Goal: Complete application form

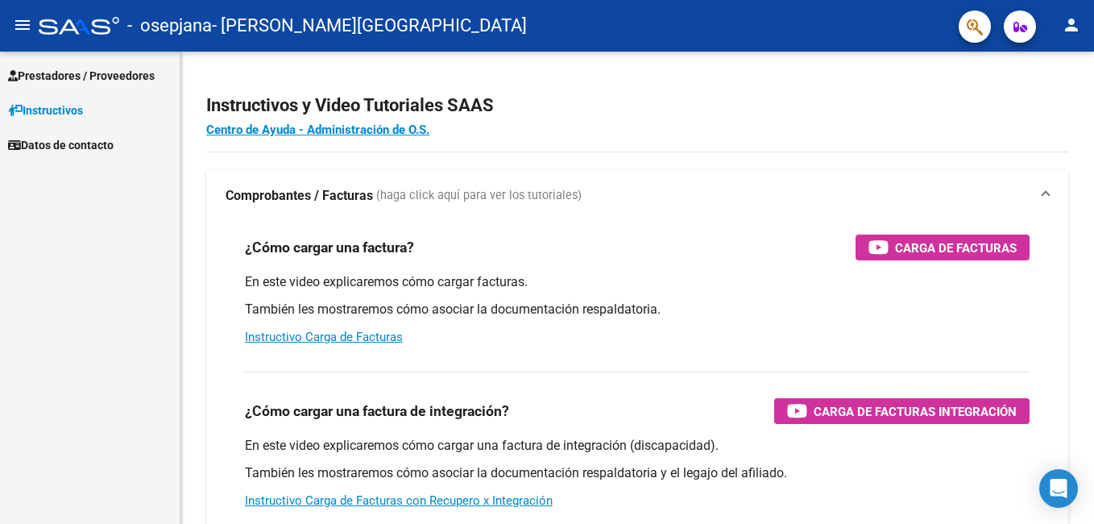
click at [64, 74] on span "Prestadores / Proveedores" at bounding box center [81, 76] width 147 height 18
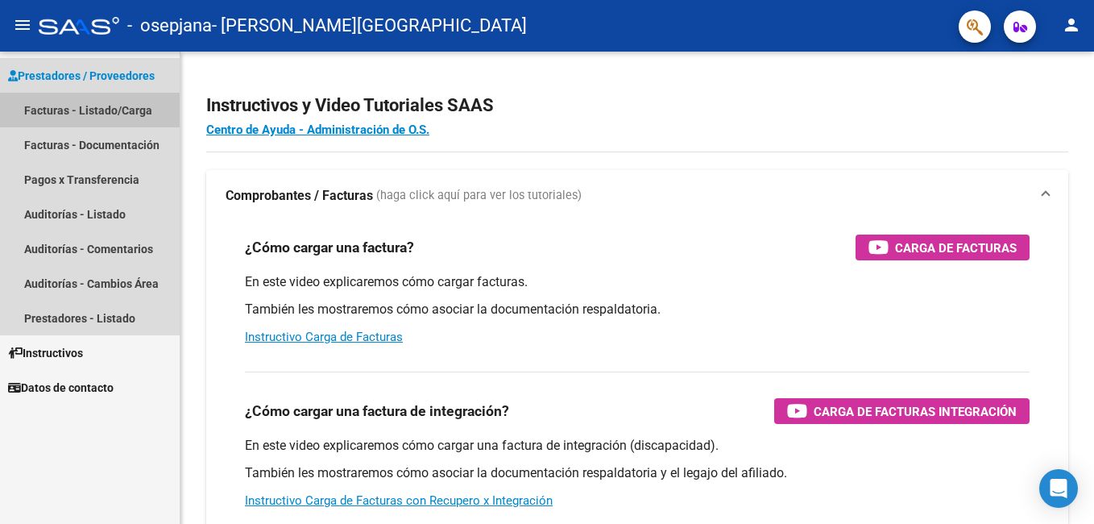
click at [65, 106] on link "Facturas - Listado/Carga" at bounding box center [90, 110] width 180 height 35
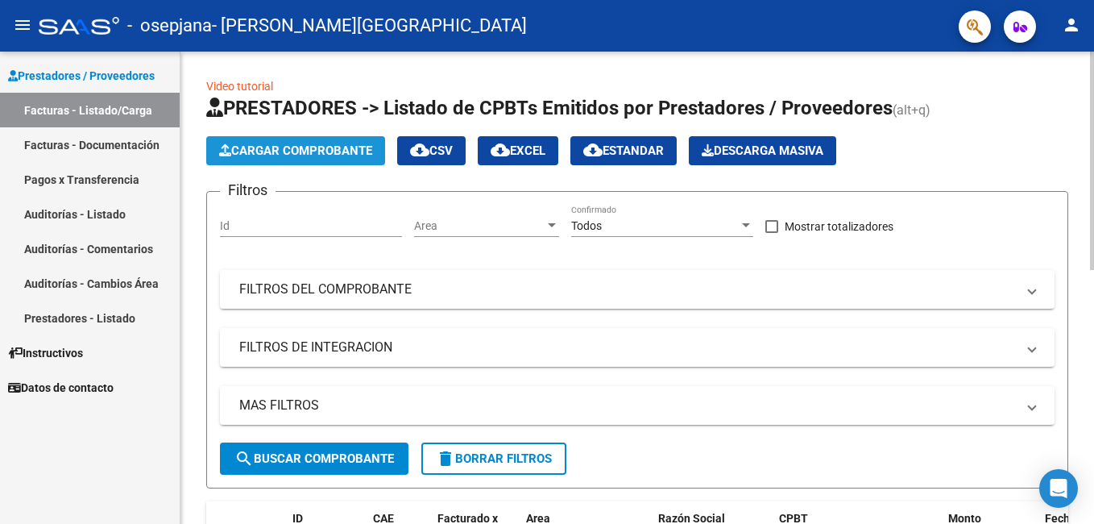
click at [291, 150] on span "Cargar Comprobante" at bounding box center [295, 150] width 153 height 14
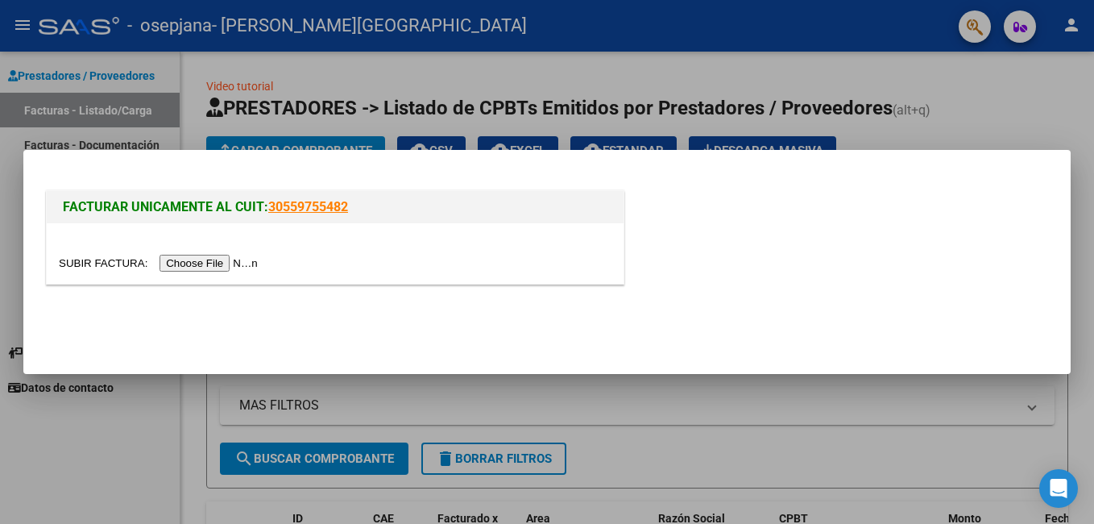
click at [219, 259] on input "file" at bounding box center [161, 263] width 204 height 17
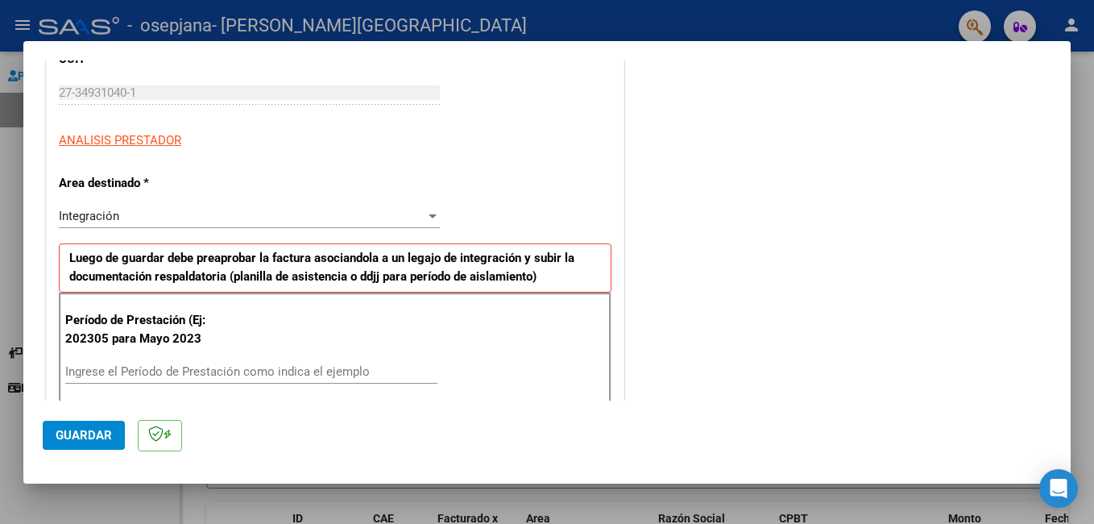
scroll to position [288, 0]
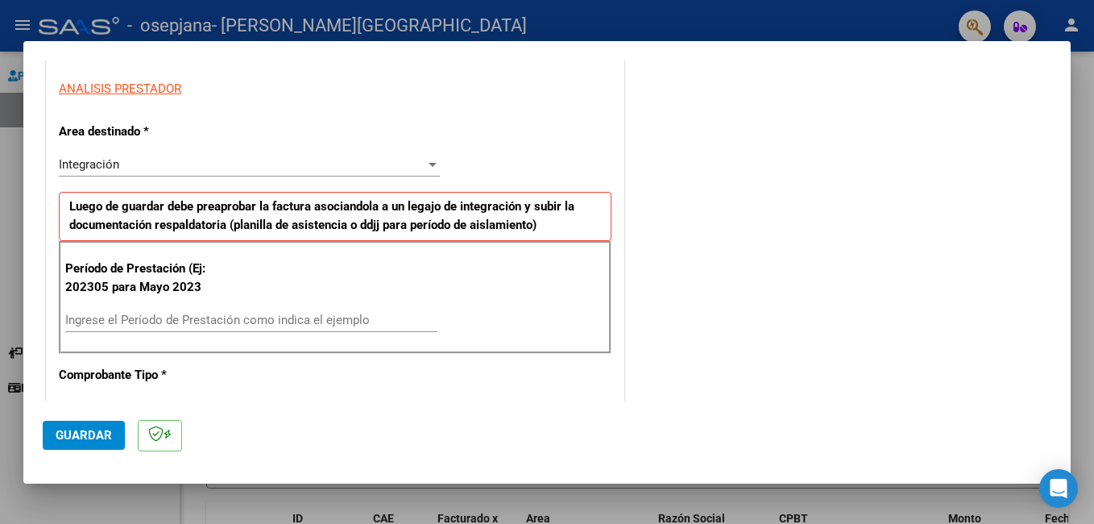
click at [182, 317] on input "Ingrese el Período de Prestación como indica el ejemplo" at bounding box center [251, 319] width 372 height 14
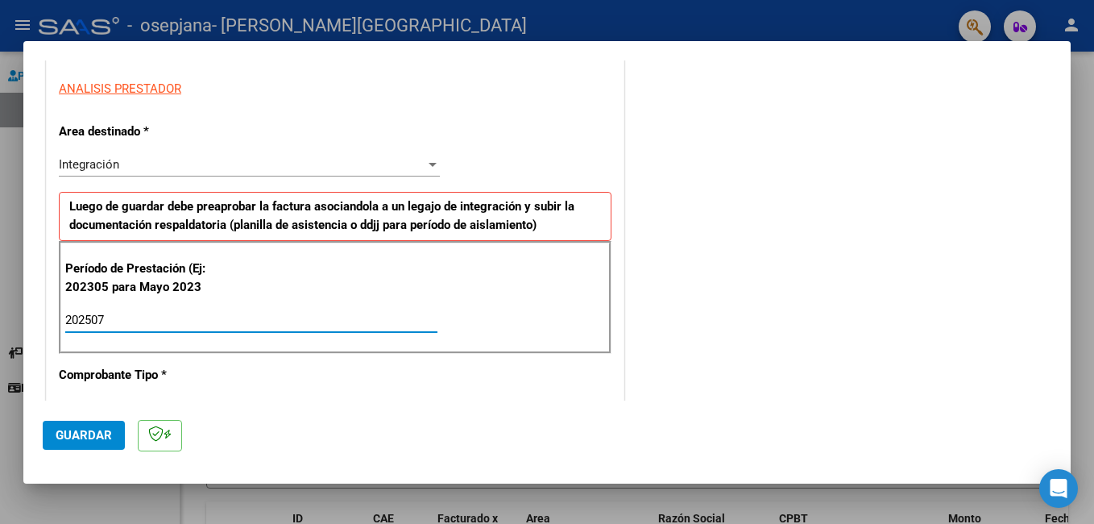
type input "202507"
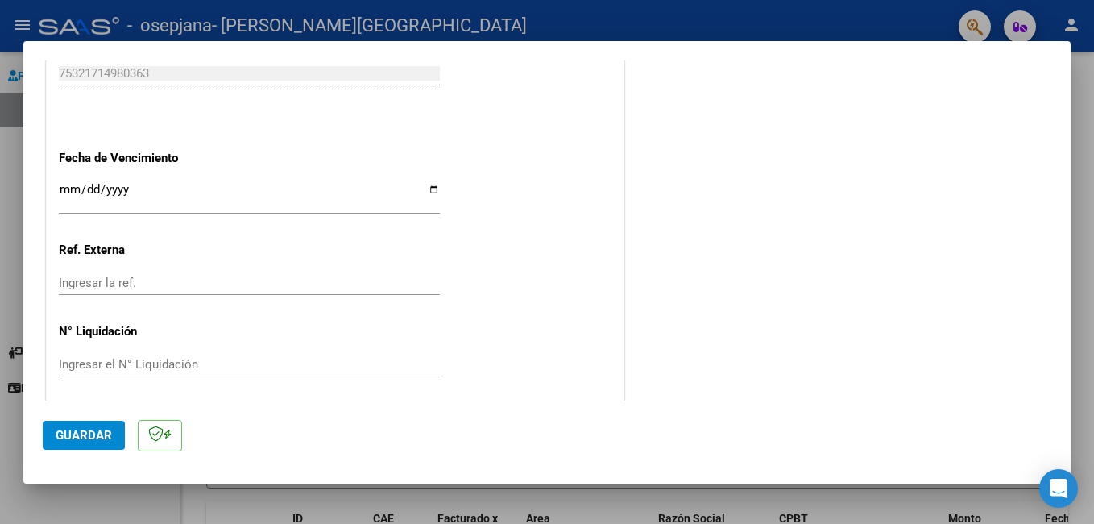
scroll to position [1047, 0]
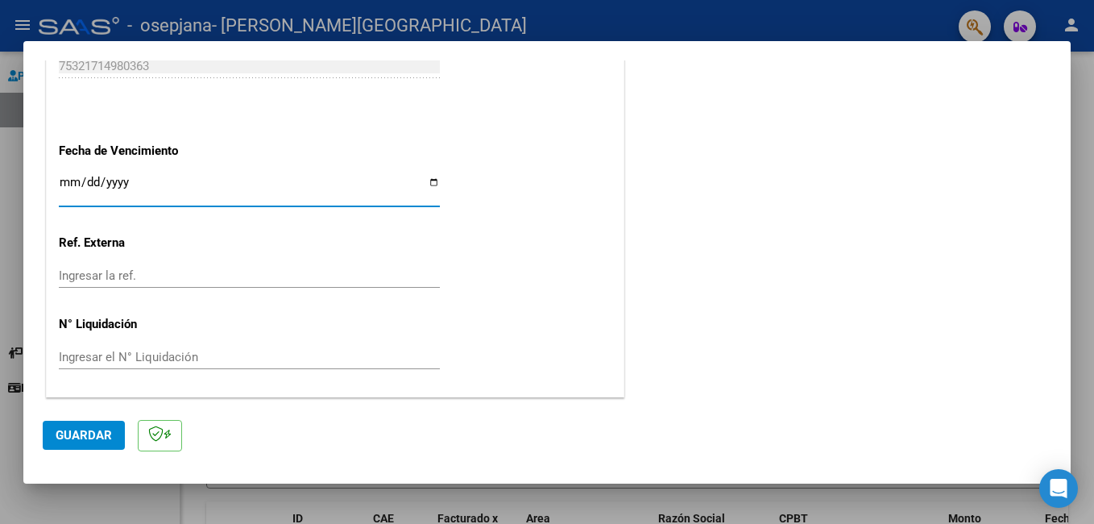
click at [429, 182] on input "Ingresar la fecha" at bounding box center [249, 189] width 381 height 26
type input "[DATE]"
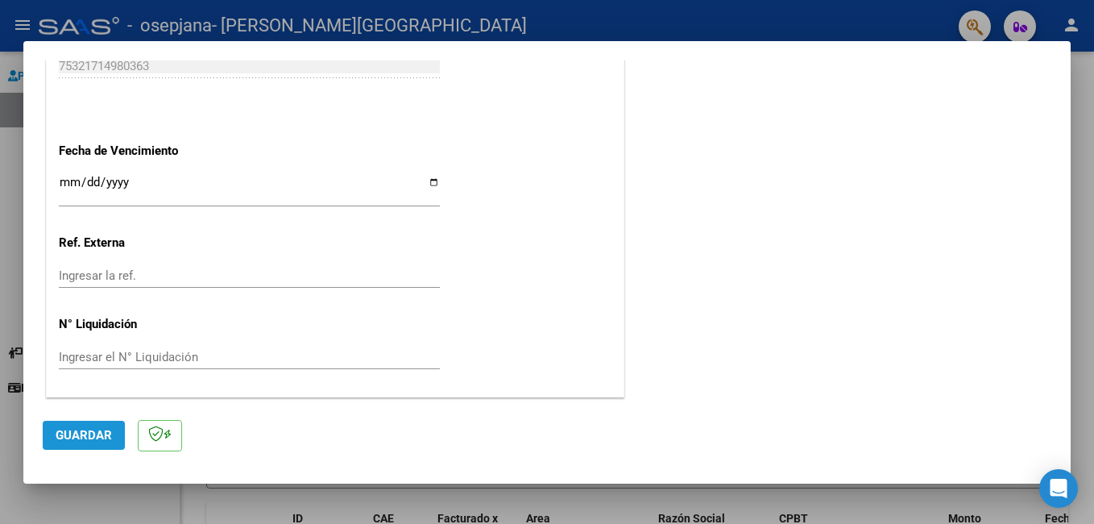
click at [110, 431] on span "Guardar" at bounding box center [84, 435] width 56 height 14
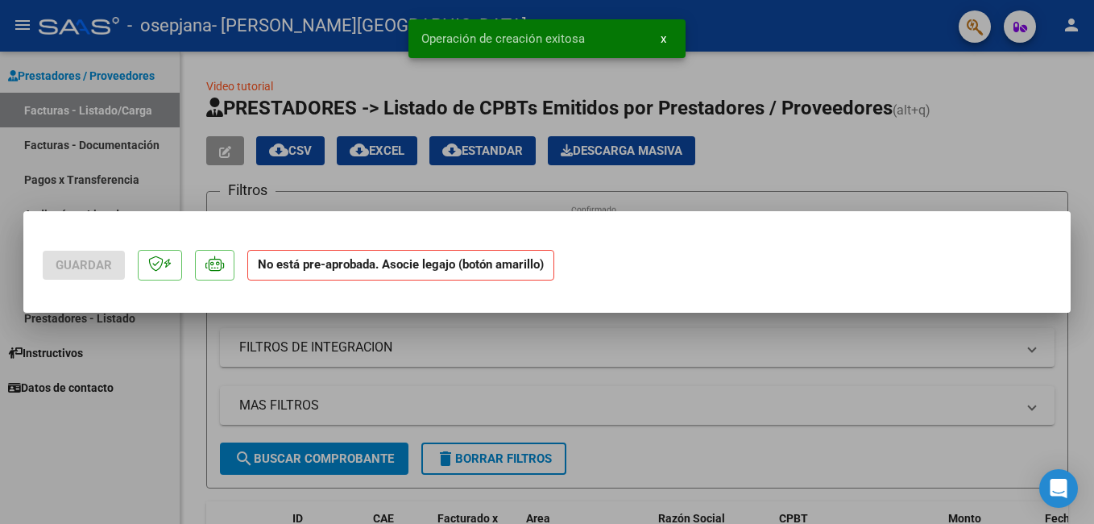
scroll to position [0, 0]
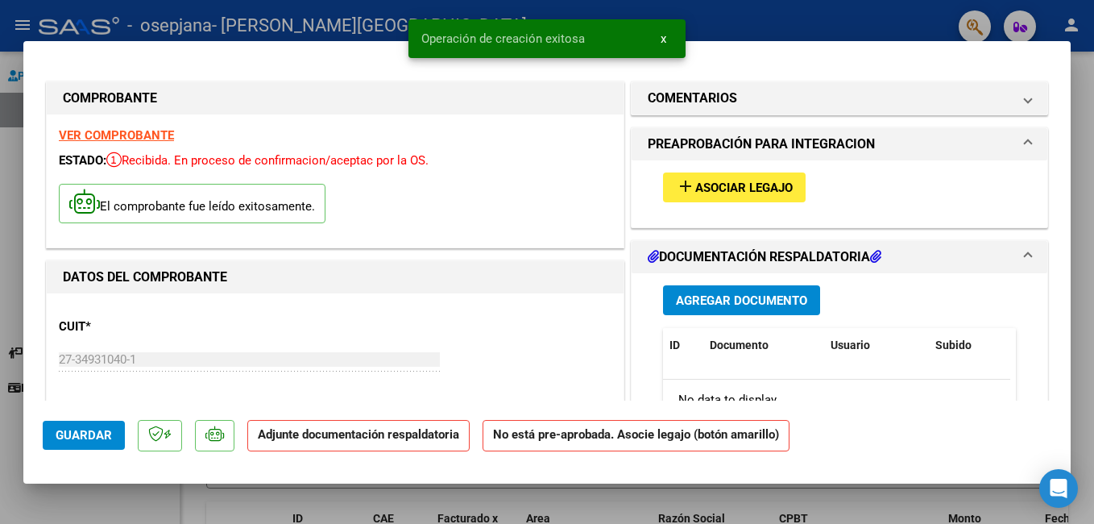
click at [755, 184] on span "Asociar Legajo" at bounding box center [743, 187] width 97 height 14
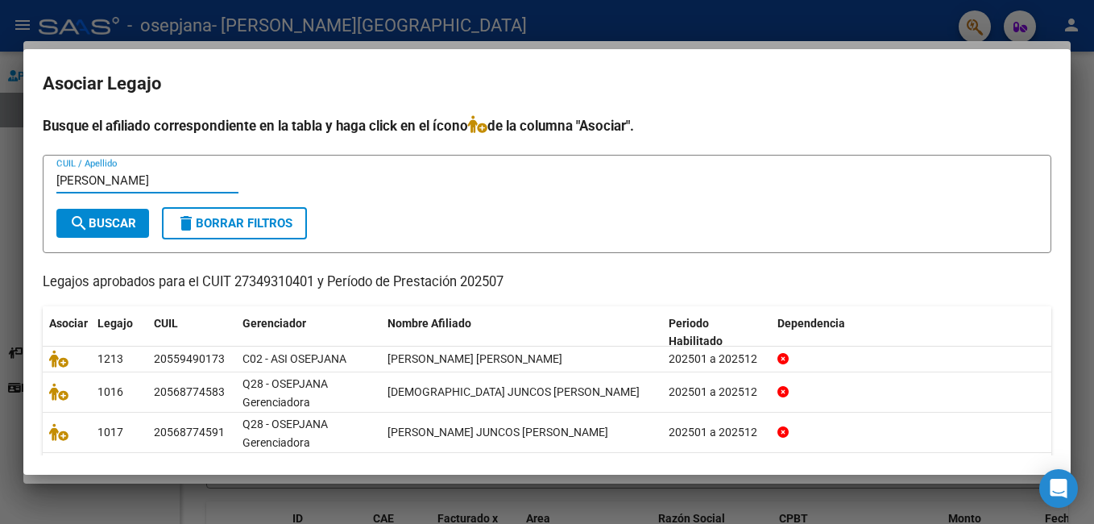
type input "[PERSON_NAME]"
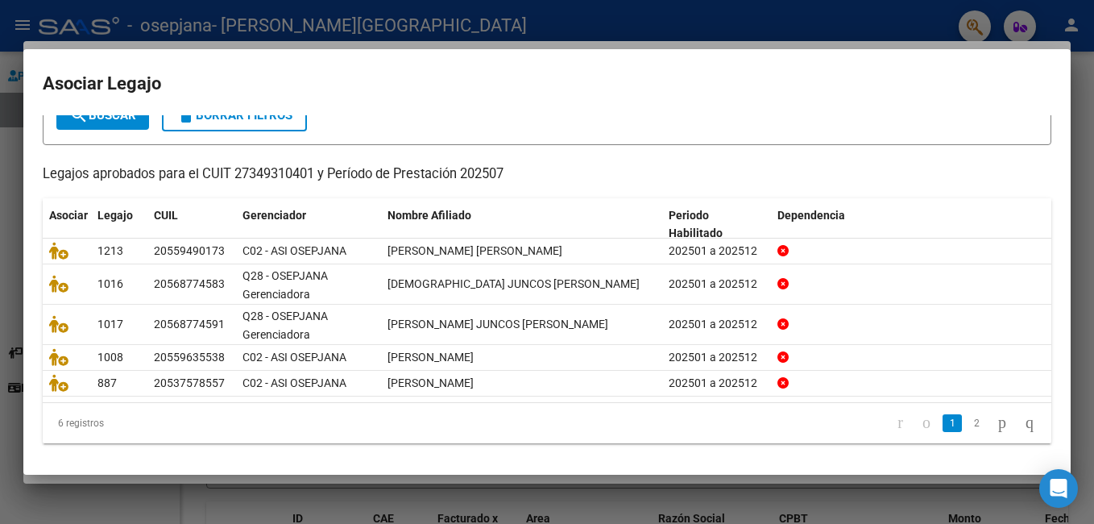
scroll to position [110, 0]
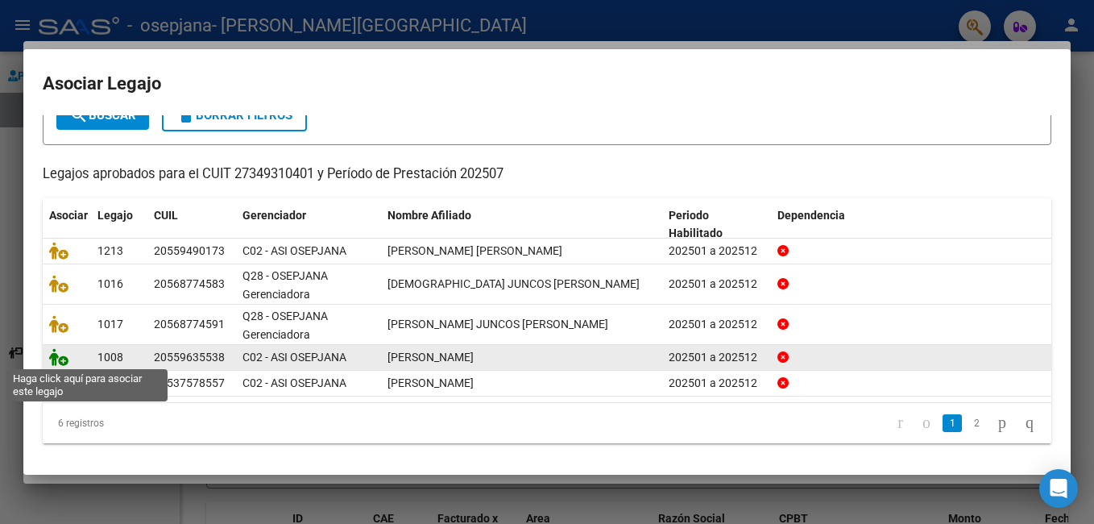
click at [62, 358] on icon at bounding box center [58, 357] width 19 height 18
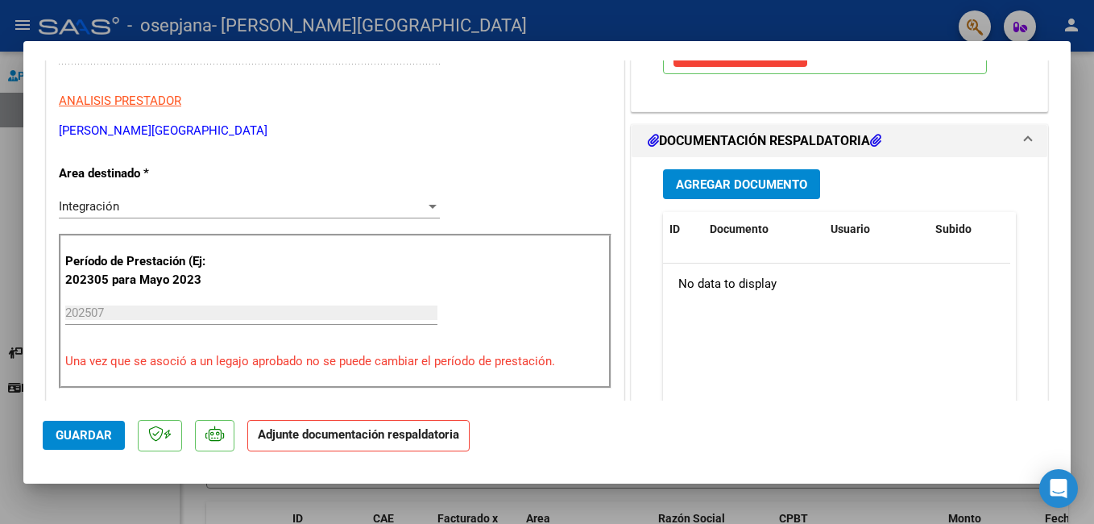
scroll to position [326, 0]
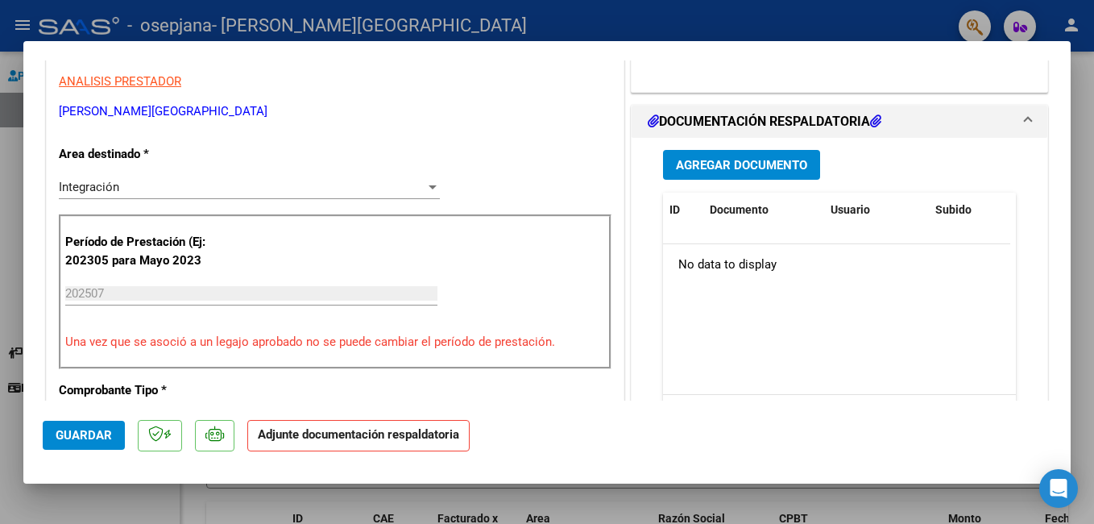
click at [706, 159] on span "Agregar Documento" at bounding box center [741, 165] width 131 height 14
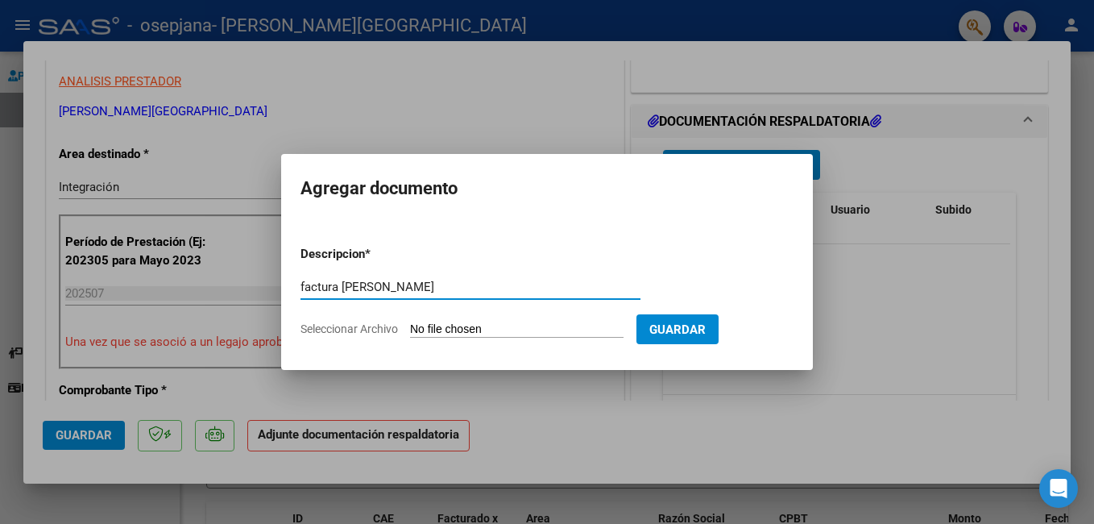
type input "factura [PERSON_NAME]"
click at [476, 325] on input "Seleccionar Archivo" at bounding box center [516, 329] width 213 height 15
type input "C:\fakepath\27349310401_006_00003_00001202.pdf"
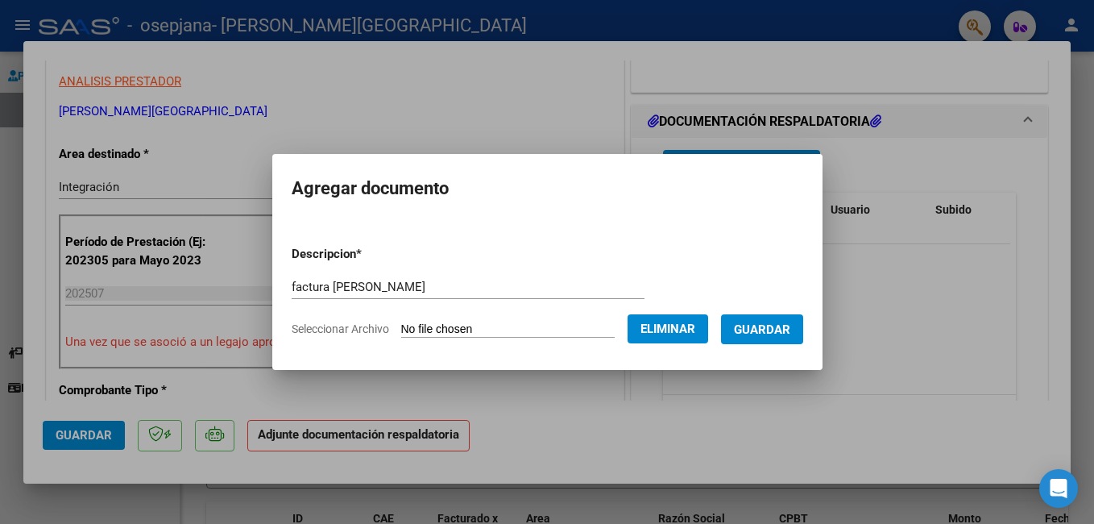
click at [793, 344] on button "Guardar" at bounding box center [762, 329] width 82 height 30
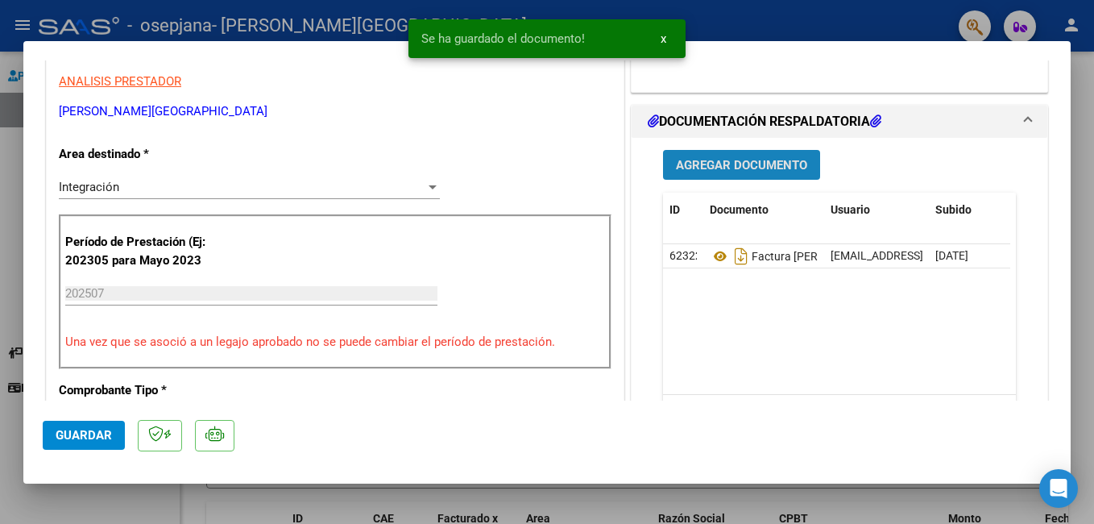
click at [723, 163] on span "Agregar Documento" at bounding box center [741, 165] width 131 height 14
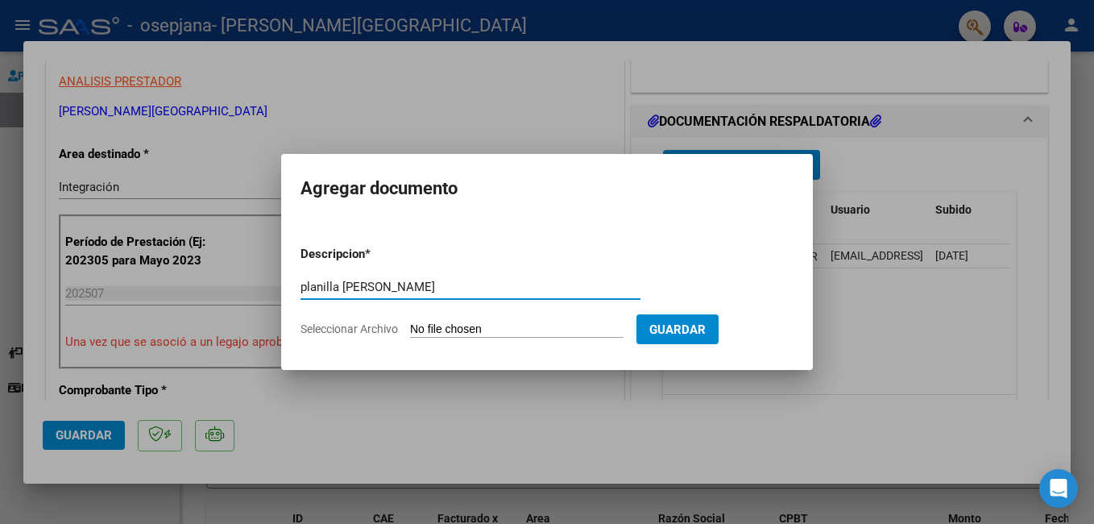
type input "planilla [PERSON_NAME]"
click at [486, 325] on input "Seleccionar Archivo" at bounding box center [516, 329] width 213 height 15
click at [482, 321] on app-file-uploader "Seleccionar Archivo" at bounding box center [468, 328] width 336 height 14
click at [484, 328] on input "Seleccionar Archivo" at bounding box center [516, 329] width 213 height 15
type input "C:\fakepath\[MEDICAL_DATA][PERSON_NAME]. [PERSON_NAME].pdf"
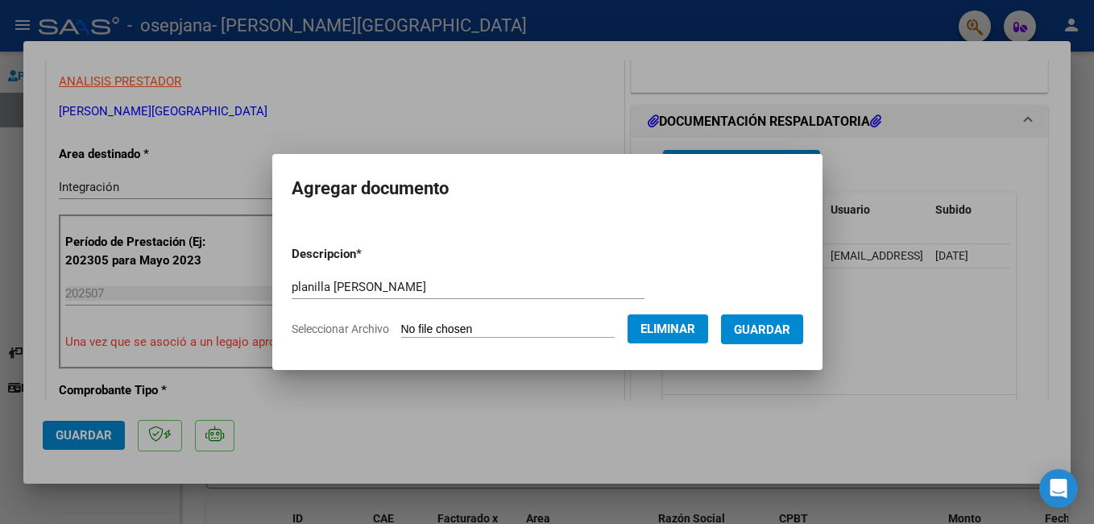
click at [781, 328] on span "Guardar" at bounding box center [762, 329] width 56 height 14
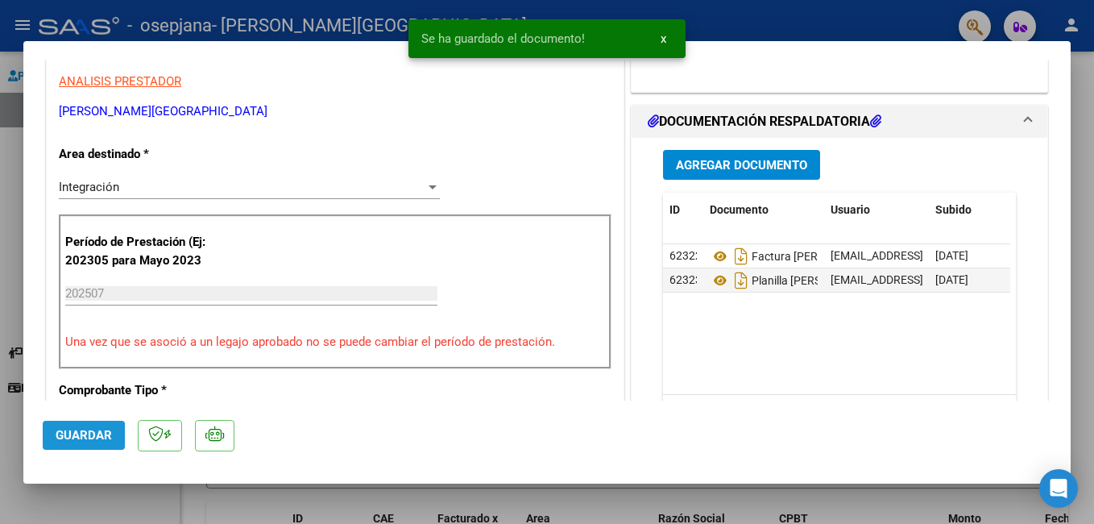
click at [88, 431] on span "Guardar" at bounding box center [84, 435] width 56 height 14
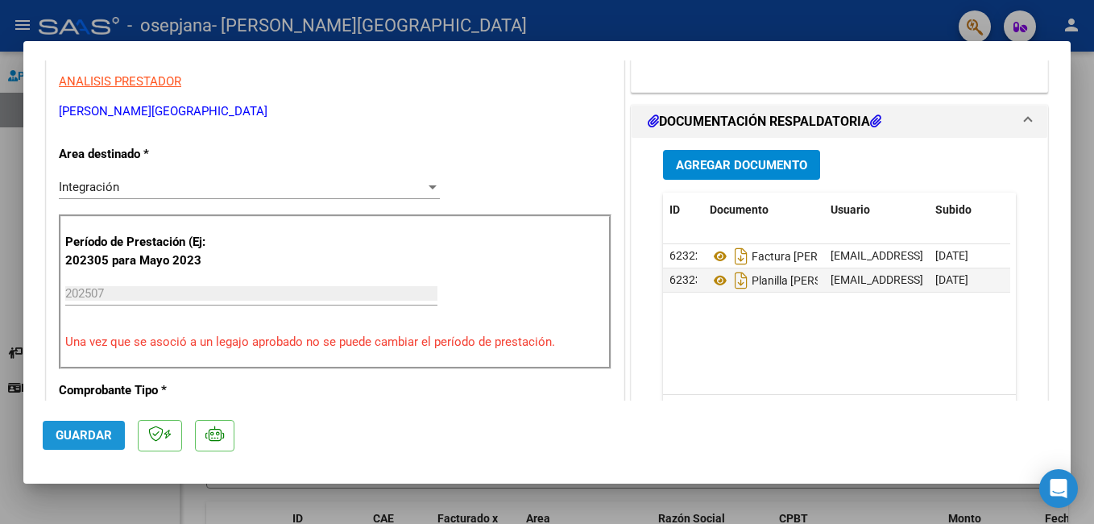
click at [88, 424] on button "Guardar" at bounding box center [84, 434] width 82 height 29
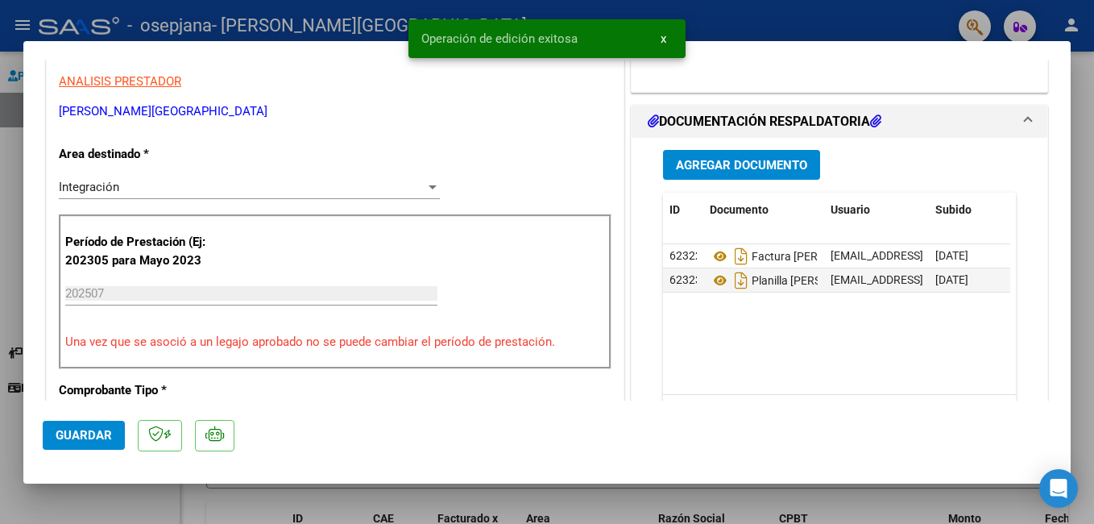
click at [201, 16] on div at bounding box center [547, 262] width 1094 height 524
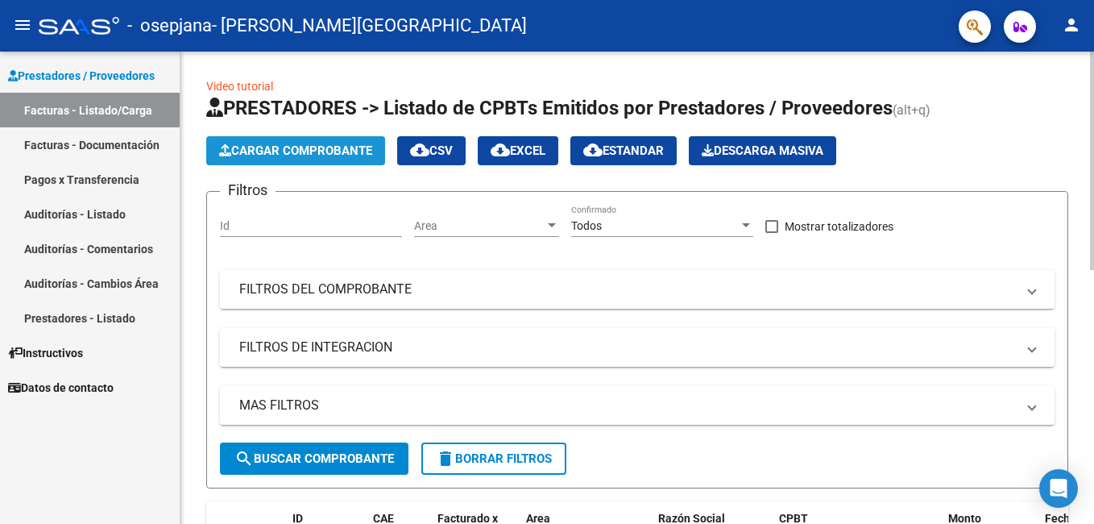
click at [337, 154] on span "Cargar Comprobante" at bounding box center [295, 150] width 153 height 14
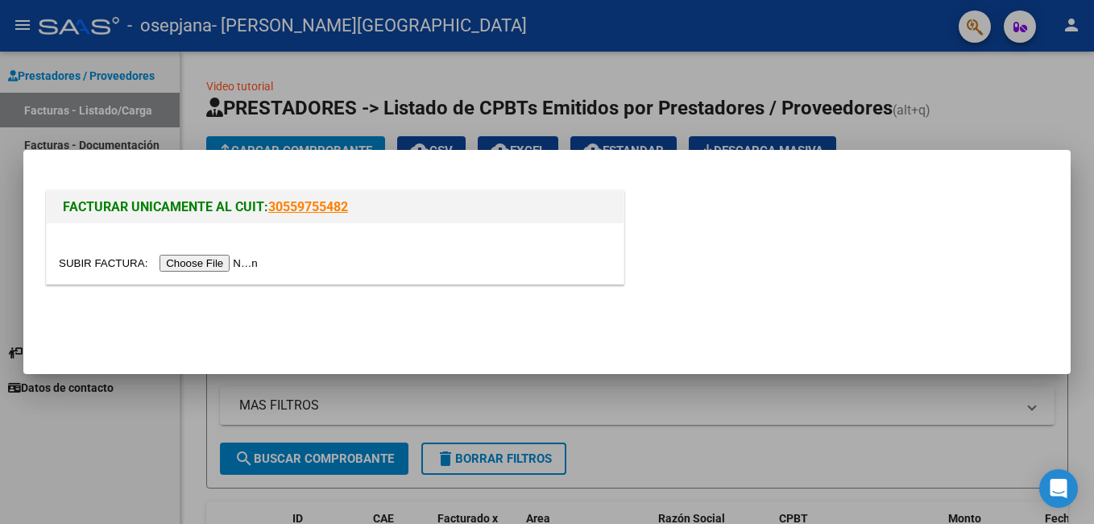
click at [195, 263] on input "file" at bounding box center [161, 263] width 204 height 17
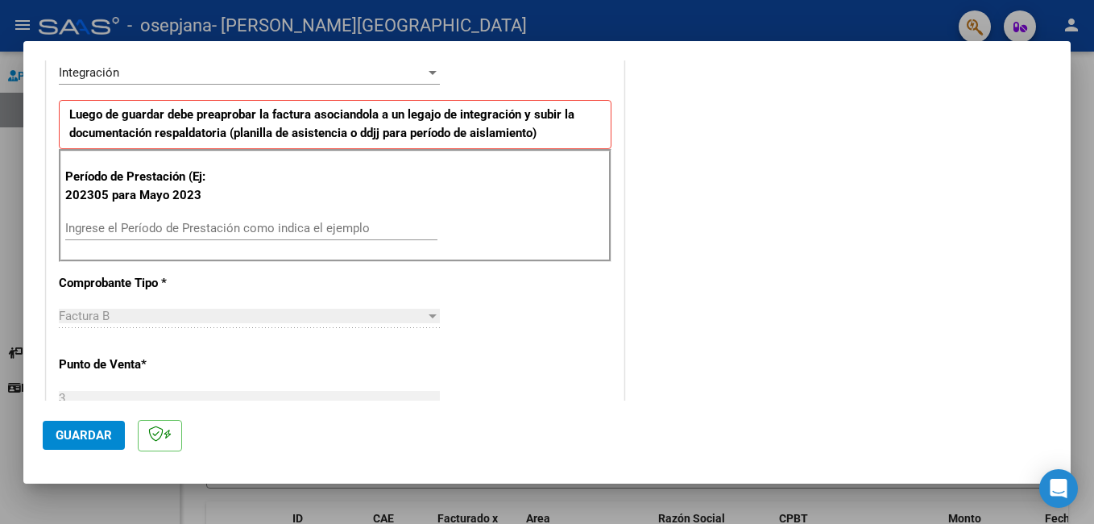
scroll to position [387, 0]
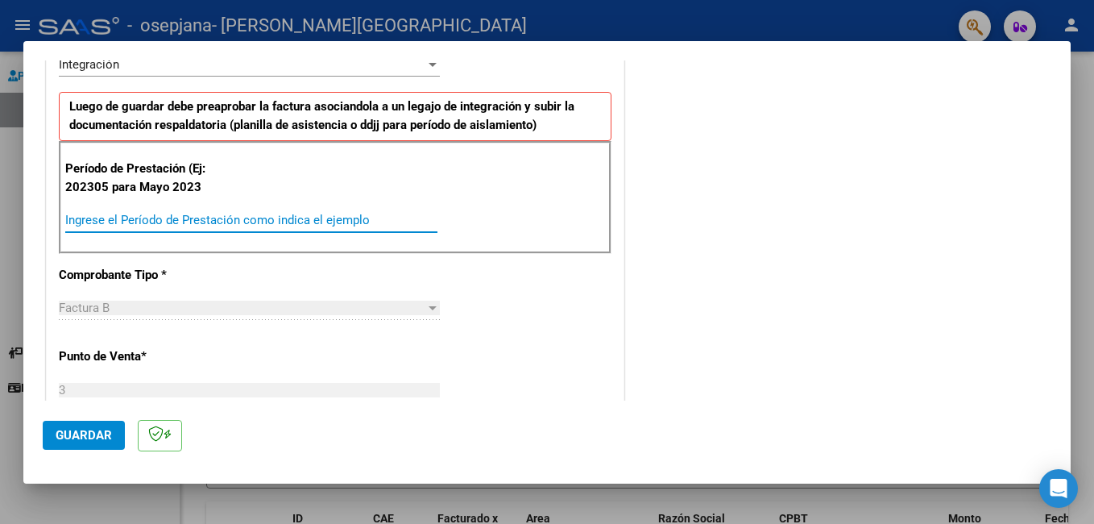
click at [94, 224] on input "Ingrese el Período de Prestación como indica el ejemplo" at bounding box center [251, 220] width 372 height 14
type input "202507"
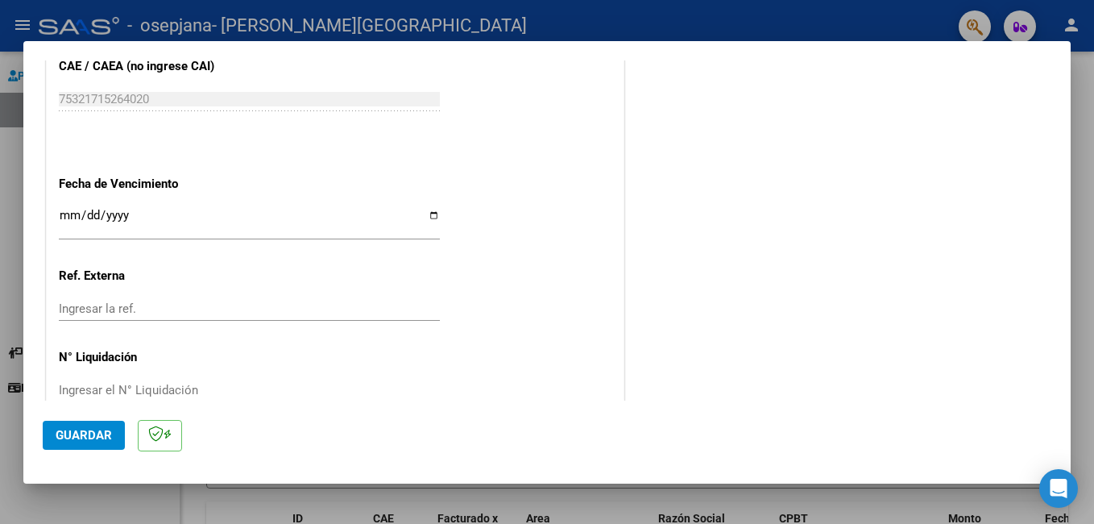
scroll to position [1047, 0]
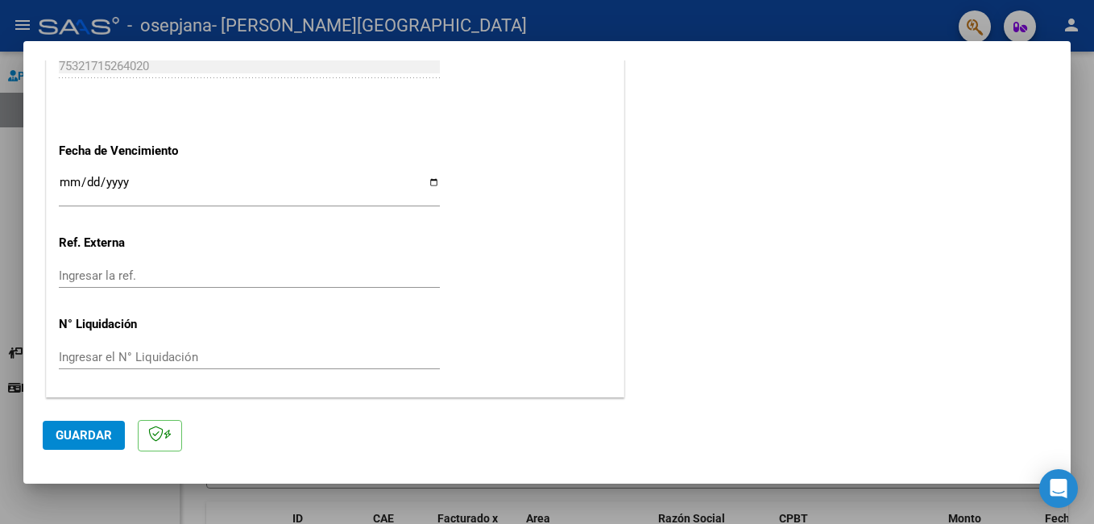
click at [429, 181] on input "Ingresar la fecha" at bounding box center [249, 189] width 381 height 26
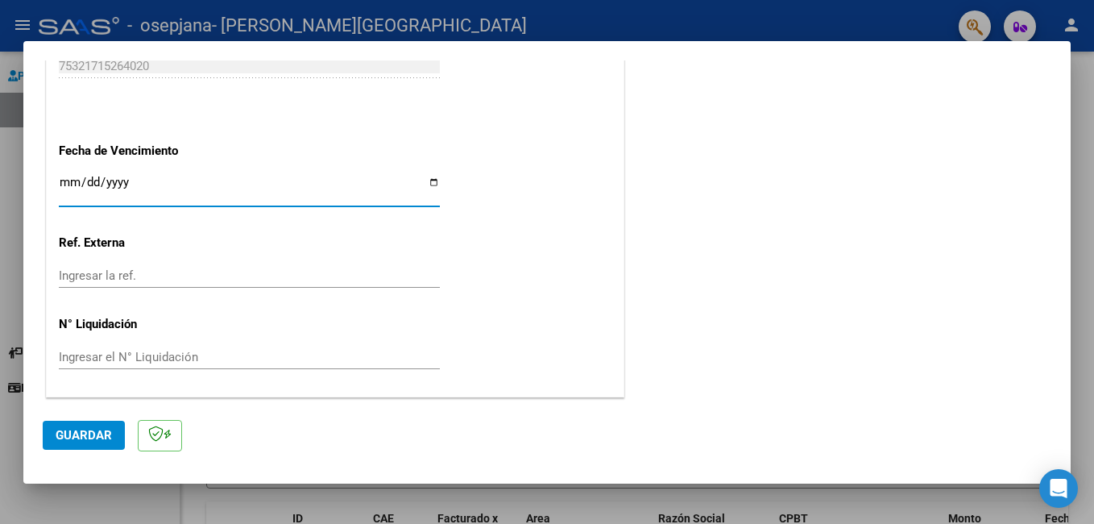
type input "[DATE]"
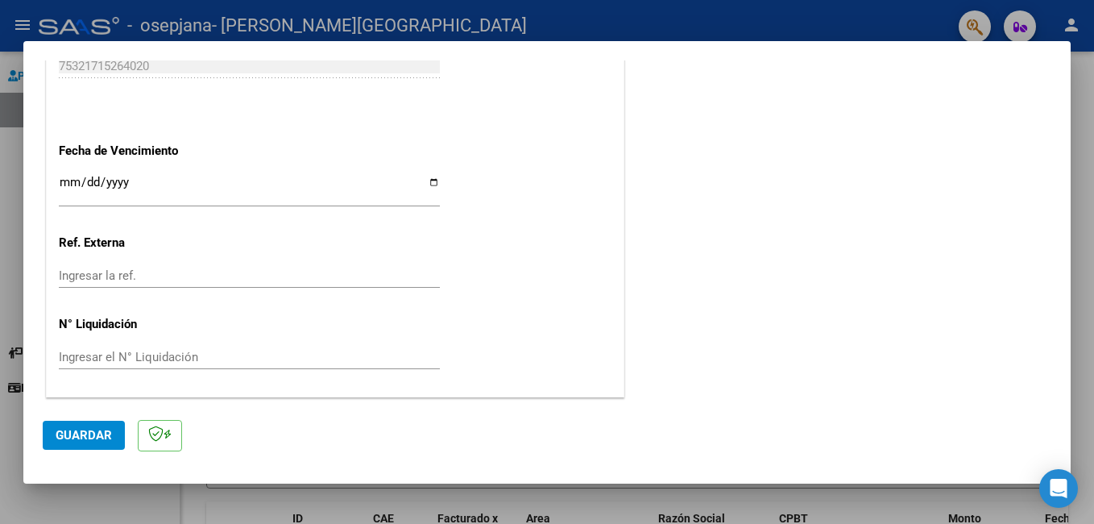
click at [72, 436] on span "Guardar" at bounding box center [84, 435] width 56 height 14
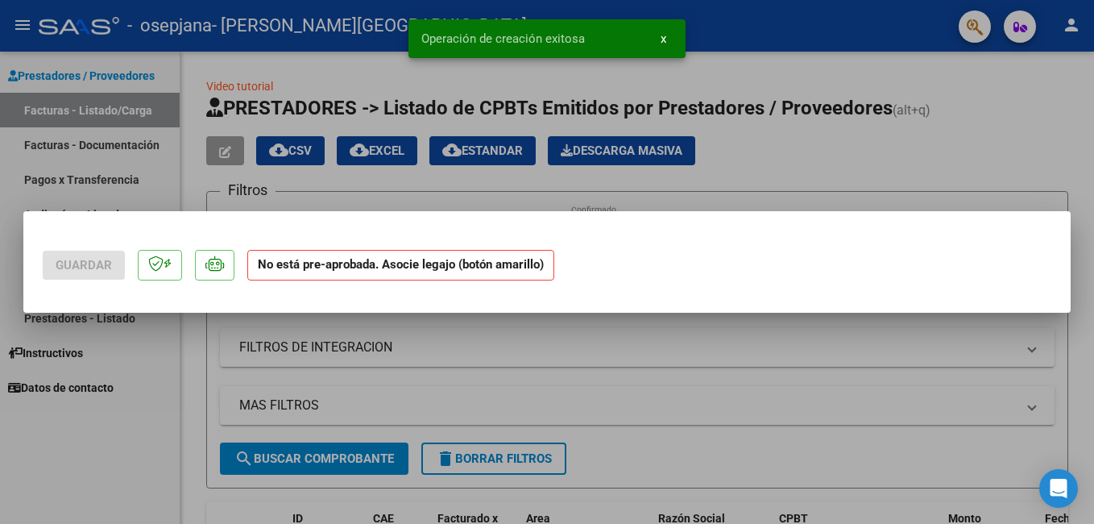
scroll to position [0, 0]
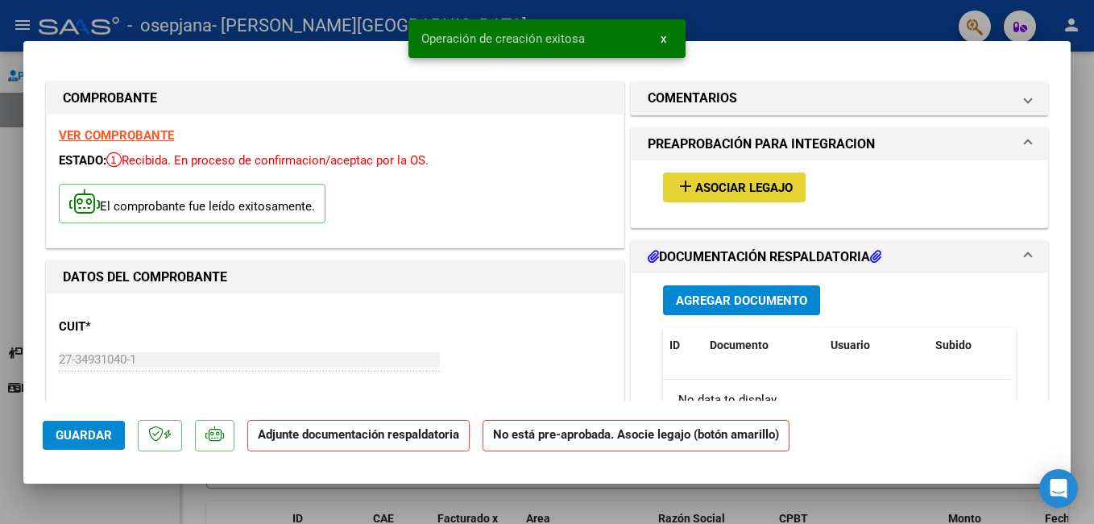
click at [738, 185] on span "Asociar Legajo" at bounding box center [743, 187] width 97 height 14
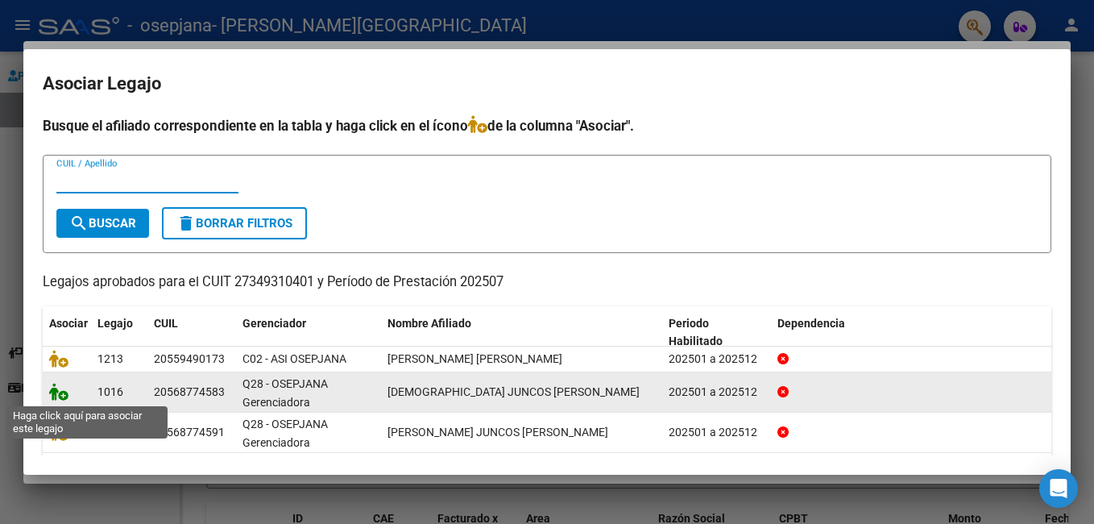
click at [59, 393] on icon at bounding box center [58, 392] width 19 height 18
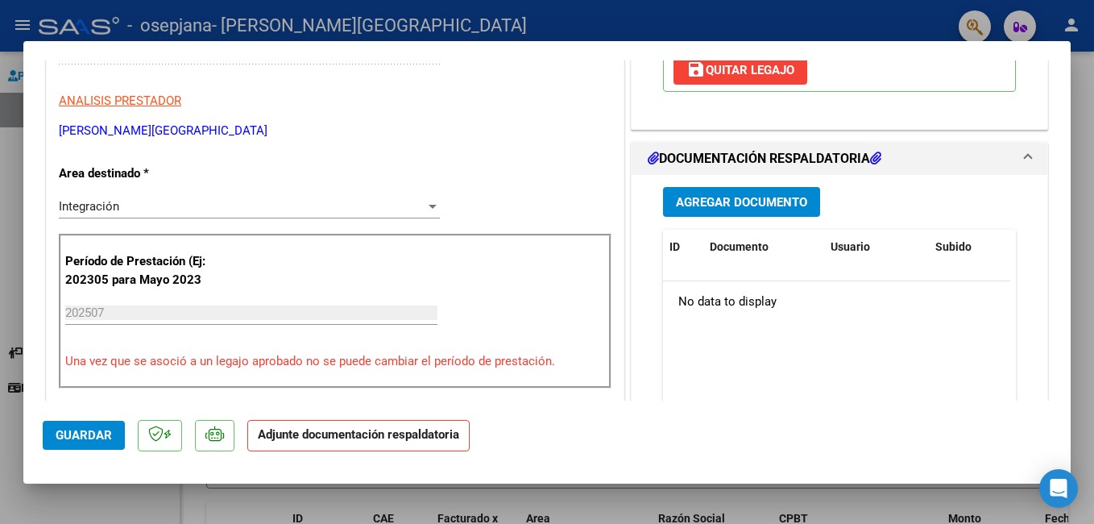
scroll to position [354, 0]
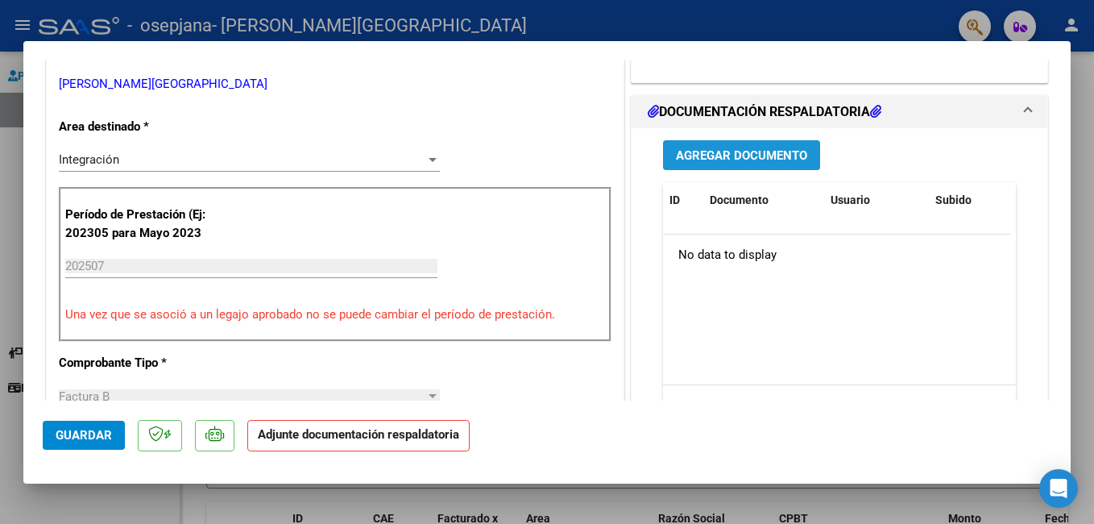
click at [726, 148] on span "Agregar Documento" at bounding box center [741, 155] width 131 height 14
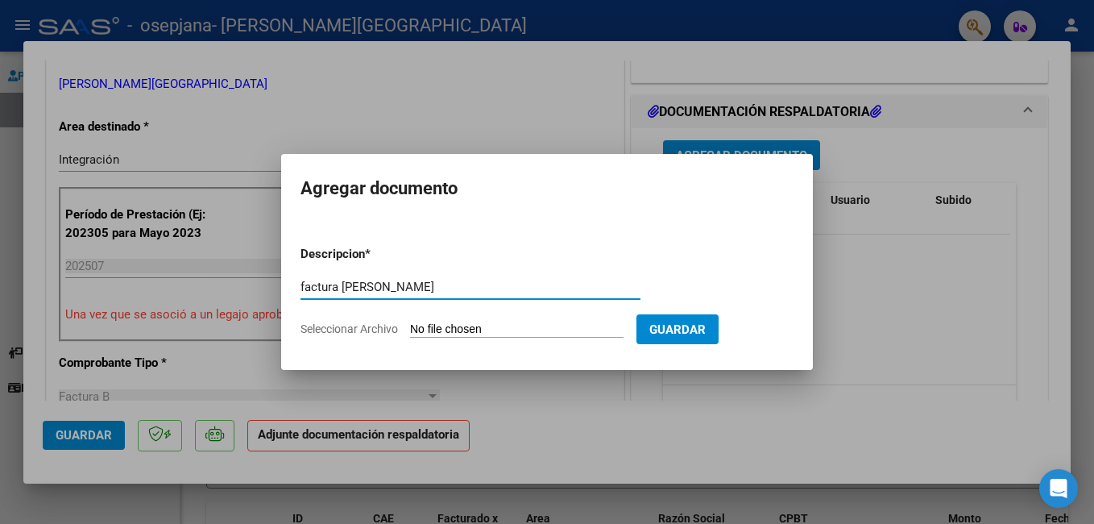
type input "factura [PERSON_NAME]"
click at [521, 324] on input "Seleccionar Archivo" at bounding box center [516, 329] width 213 height 15
type input "C:\fakepath\27349310401_006_00003_00001203.pdf"
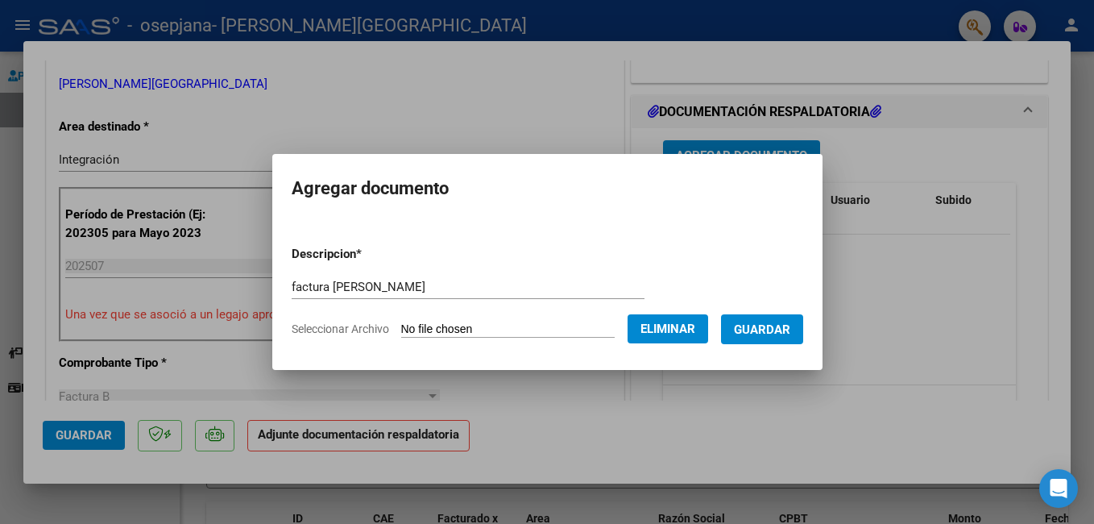
click at [773, 333] on span "Guardar" at bounding box center [762, 329] width 56 height 14
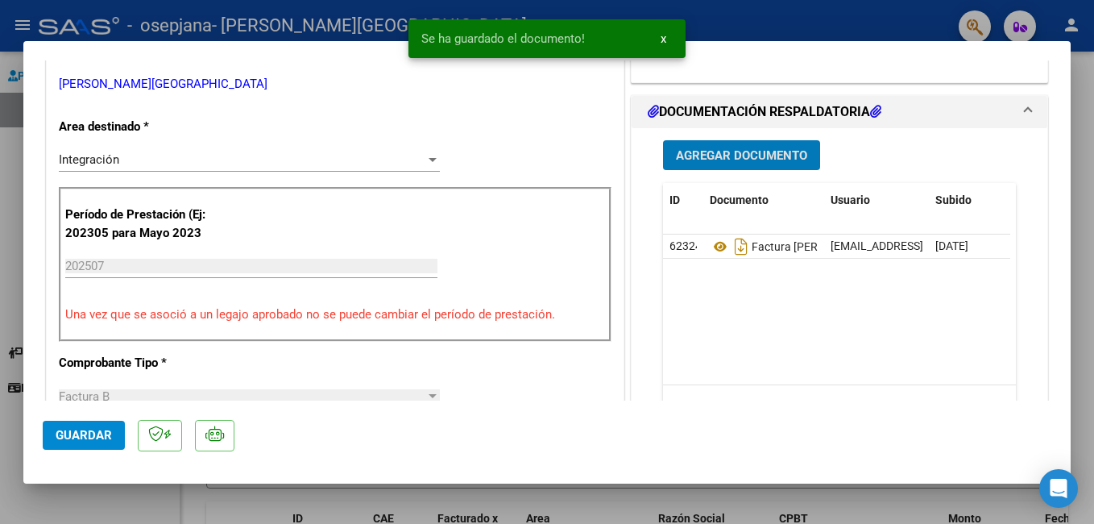
click at [722, 140] on button "Agregar Documento" at bounding box center [741, 155] width 157 height 30
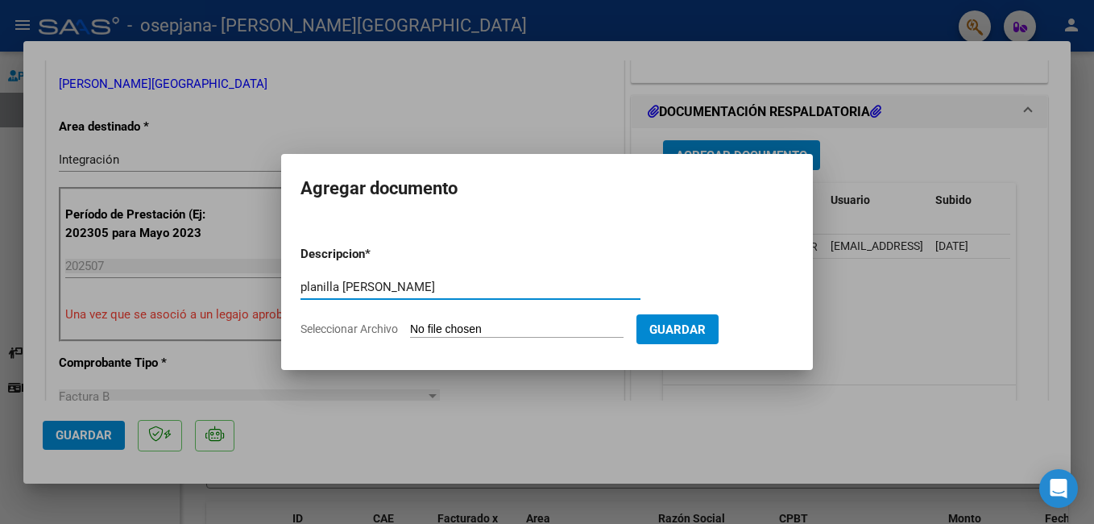
type input "planilla [PERSON_NAME]"
click at [433, 323] on input "Seleccionar Archivo" at bounding box center [516, 329] width 213 height 15
type input "C:\fakepath\[PERSON_NAME]. [PERSON_NAME].pdf"
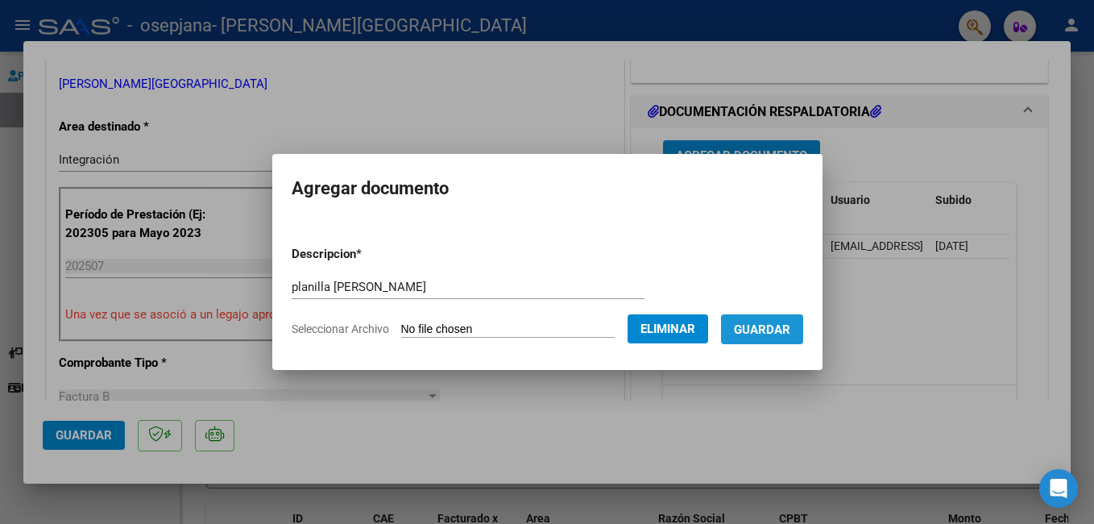
click at [776, 333] on span "Guardar" at bounding box center [762, 329] width 56 height 14
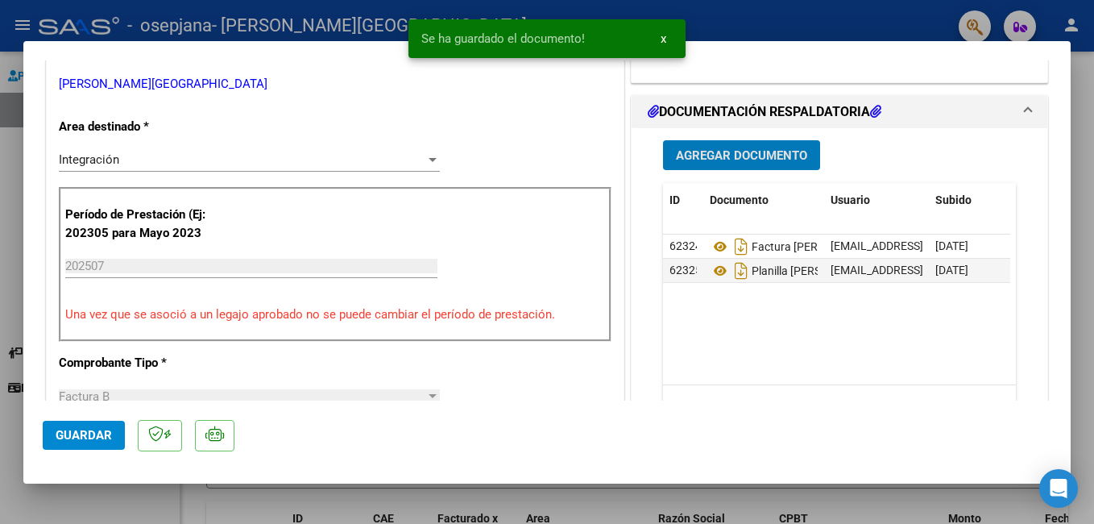
click at [89, 429] on span "Guardar" at bounding box center [84, 435] width 56 height 14
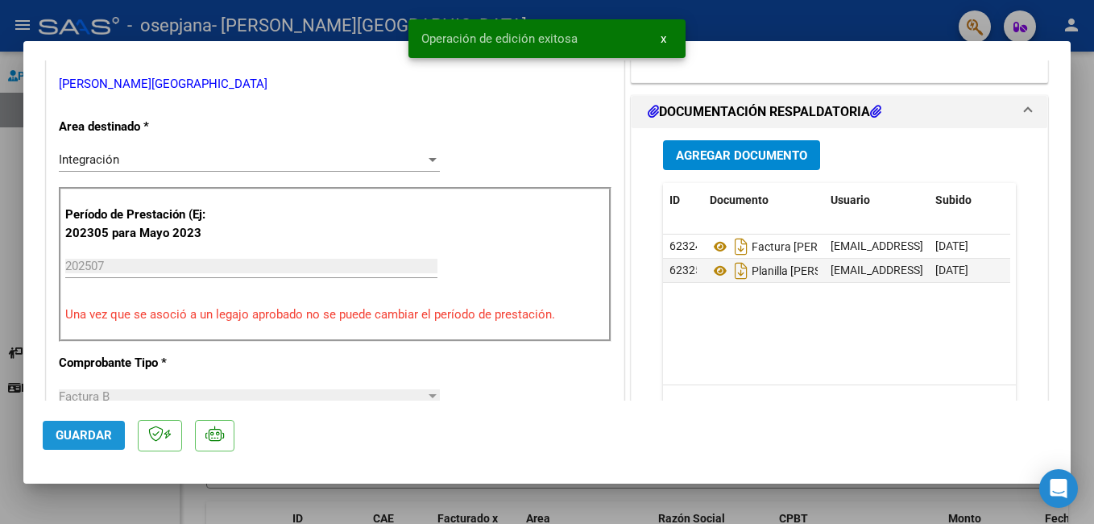
click at [89, 432] on span "Guardar" at bounding box center [84, 435] width 56 height 14
click at [86, 26] on div at bounding box center [547, 262] width 1094 height 524
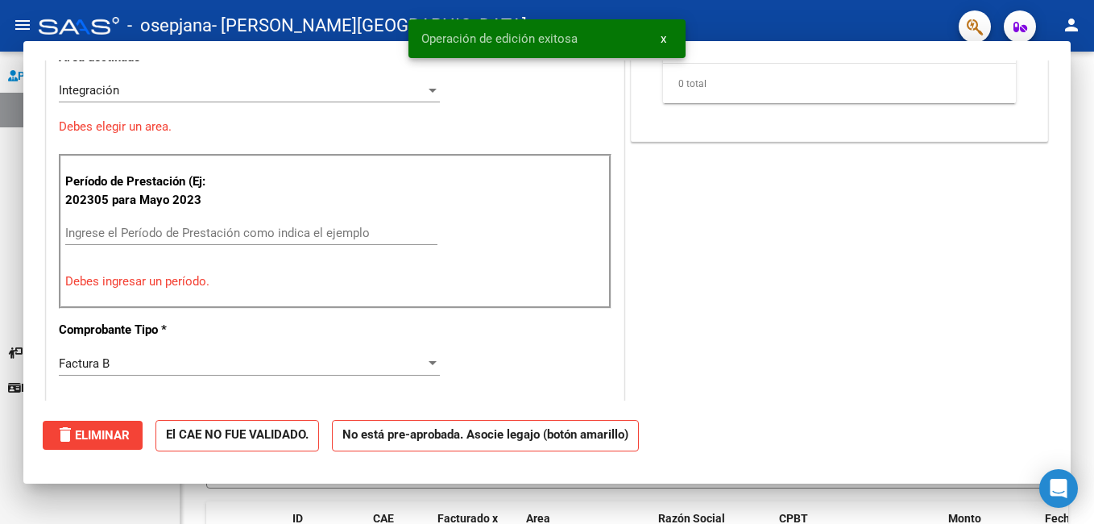
scroll to position [0, 0]
